Goal: Transaction & Acquisition: Purchase product/service

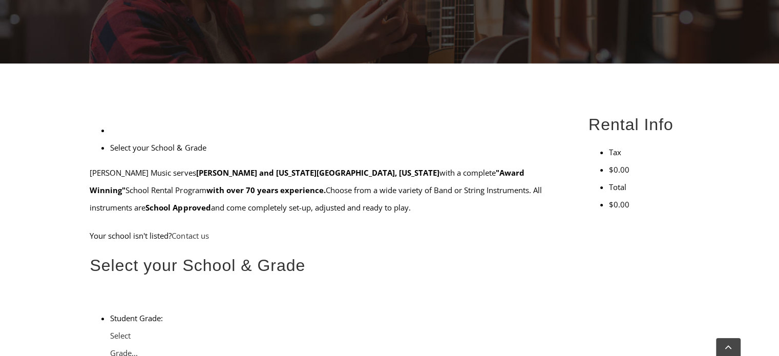
scroll to position [225, 0]
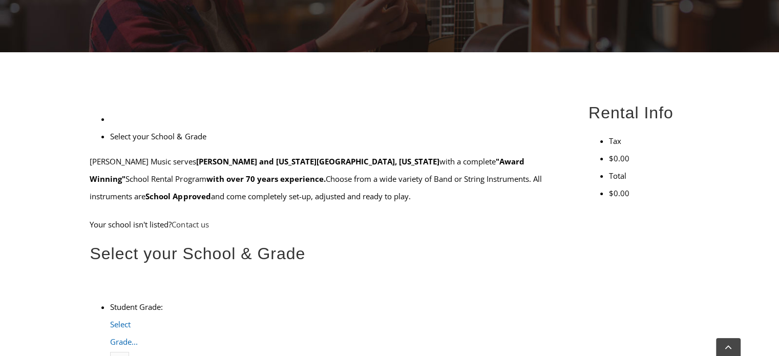
click at [138, 319] on span "Select Grade..." at bounding box center [124, 333] width 28 height 28
type input "lionvill"
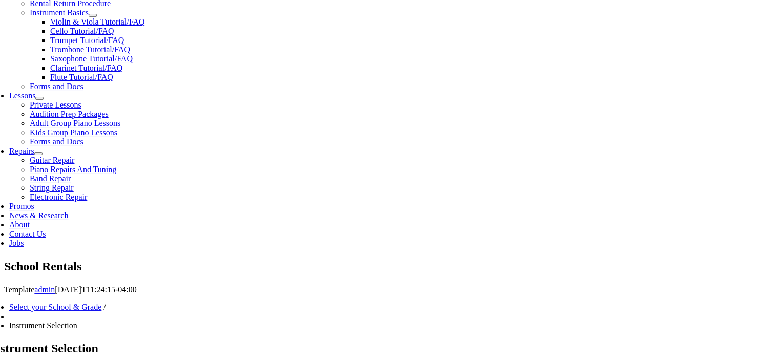
scroll to position [410, 0]
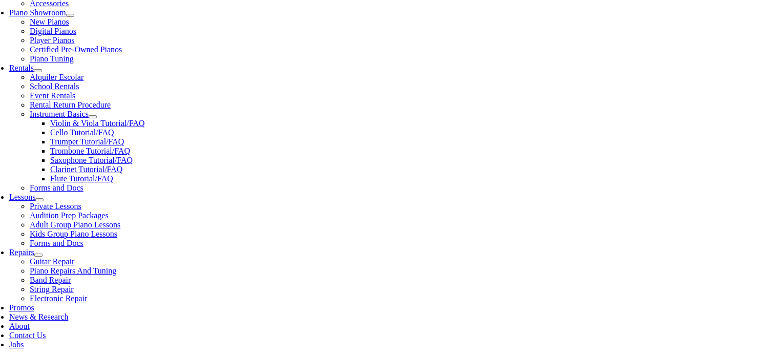
scroll to position [348, 0]
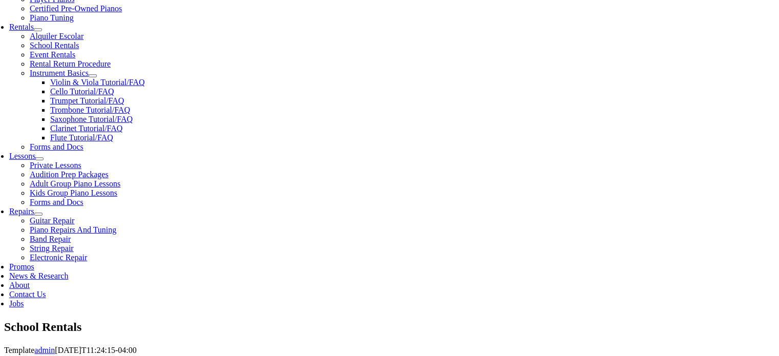
checkbox input"] "true"
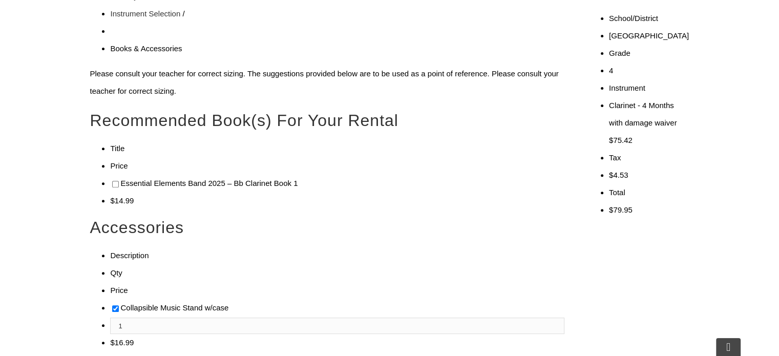
checkbox input"] "true"
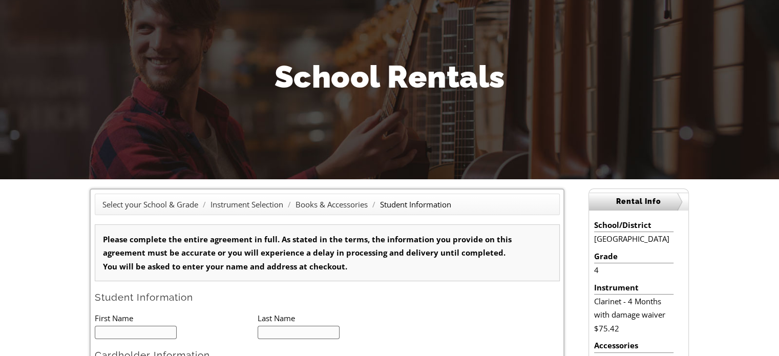
type input "1"
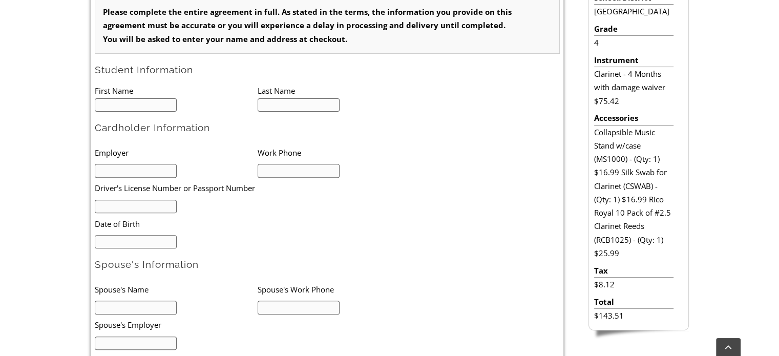
scroll to position [328, 0]
